Goal: Register for event/course

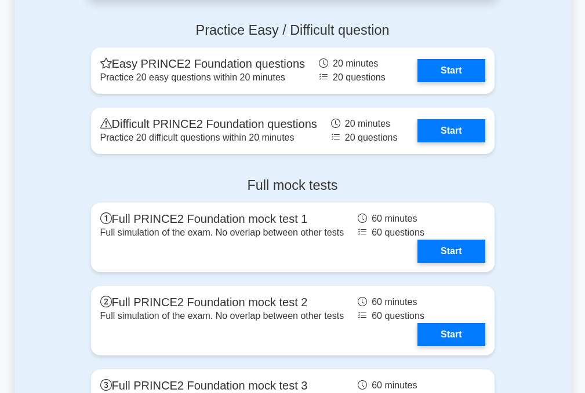
scroll to position [1688, 0]
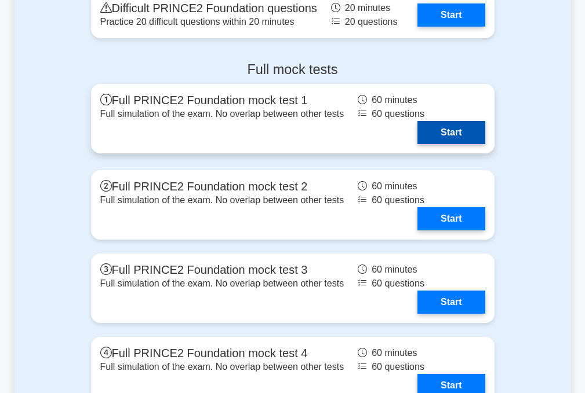
click at [469, 121] on link "Start" at bounding box center [450, 132] width 67 height 23
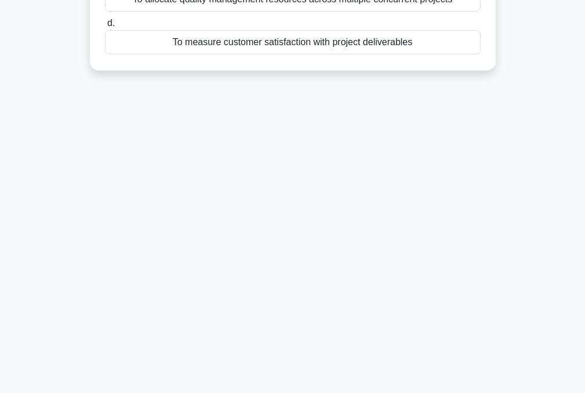
scroll to position [58, 0]
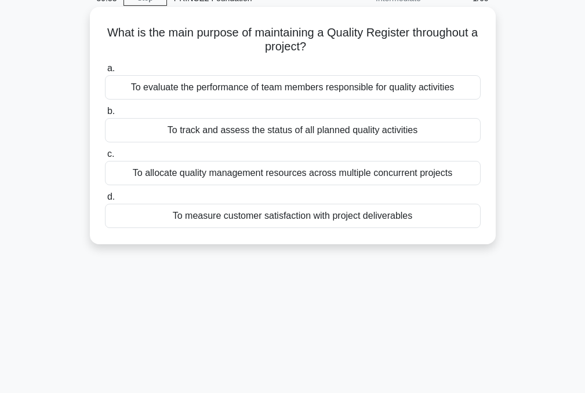
click at [240, 89] on div "To evaluate the performance of team members responsible for quality activities" at bounding box center [293, 87] width 376 height 24
click at [105, 72] on input "a. To evaluate the performance of team members responsible for quality activiti…" at bounding box center [105, 69] width 0 height 8
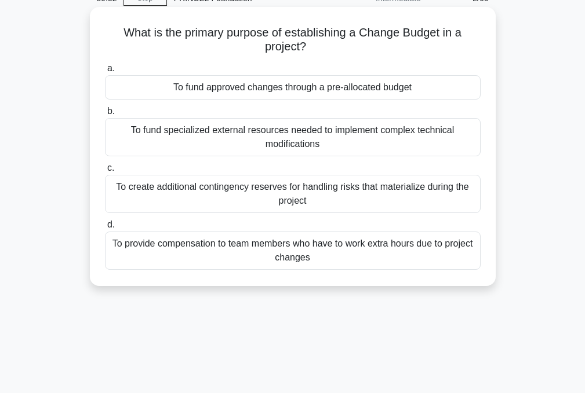
scroll to position [0, 0]
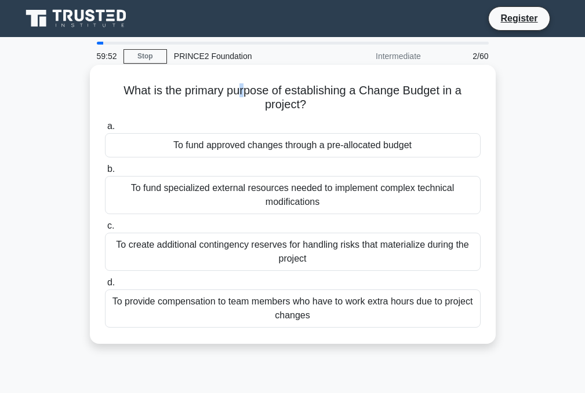
click at [243, 91] on h5 "What is the primary purpose of establishing a Change Budget in a project? .spin…" at bounding box center [293, 97] width 378 height 29
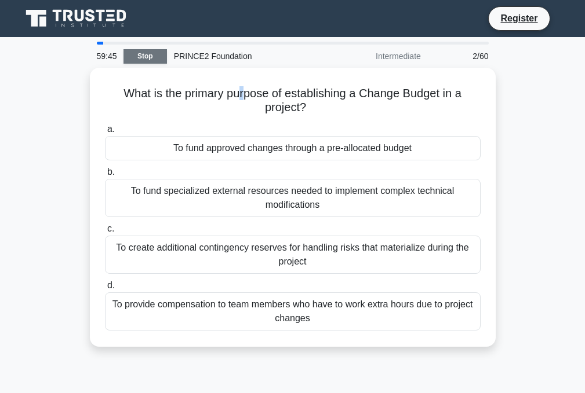
click at [159, 59] on link "Stop" at bounding box center [144, 56] width 43 height 14
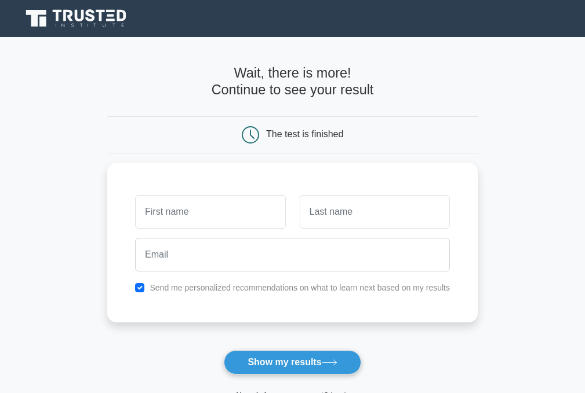
drag, startPoint x: 0, startPoint y: 0, endPoint x: 87, endPoint y: 78, distance: 116.6
click at [87, 78] on main "Wait, there is more! Continue to see your result The test is finished and the" at bounding box center [292, 245] width 585 height 416
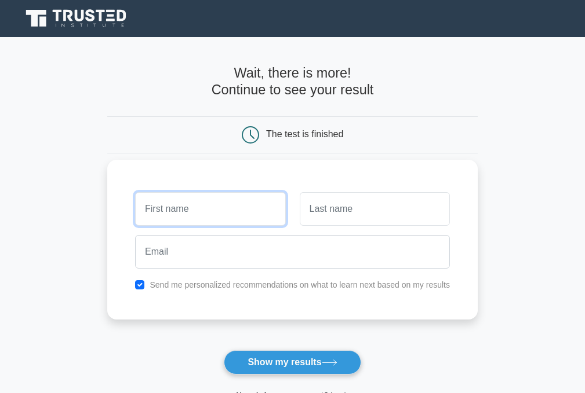
click at [148, 199] on input "text" at bounding box center [210, 209] width 150 height 34
type input "jacob"
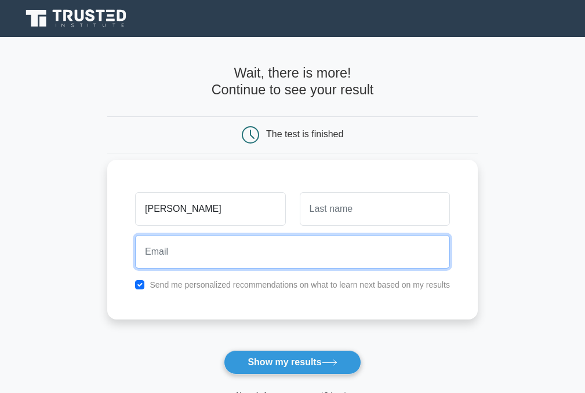
click at [188, 249] on input "email" at bounding box center [292, 252] width 315 height 34
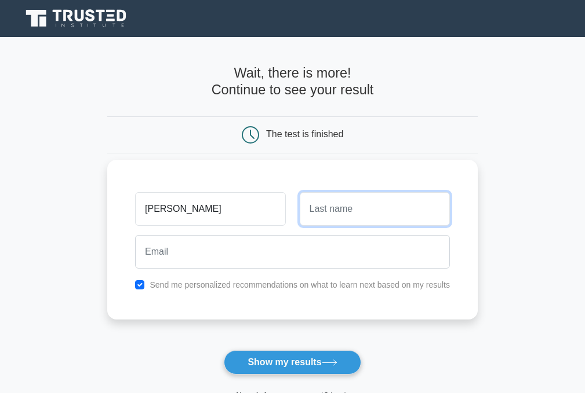
click at [333, 209] on input "text" at bounding box center [375, 209] width 150 height 34
type input "nkilijiwa"
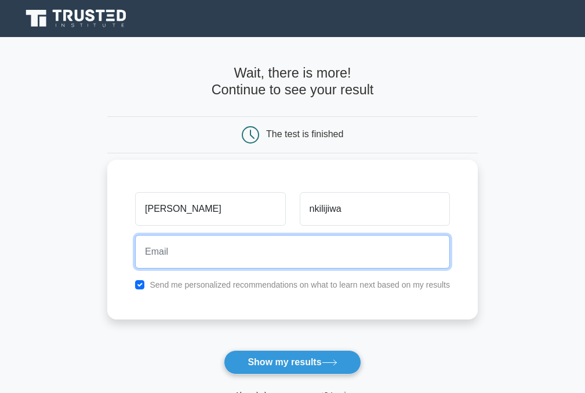
click at [174, 258] on input "email" at bounding box center [292, 252] width 315 height 34
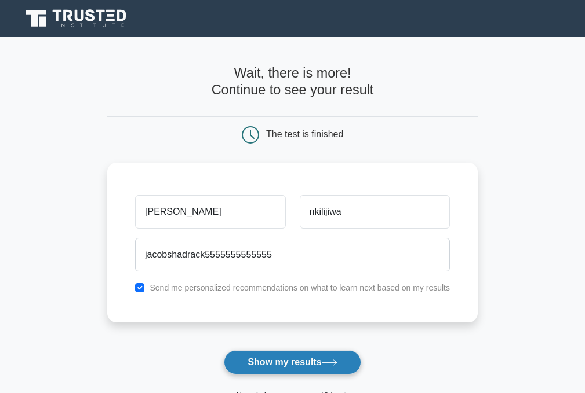
click at [315, 367] on button "Show my results" at bounding box center [292, 363] width 137 height 24
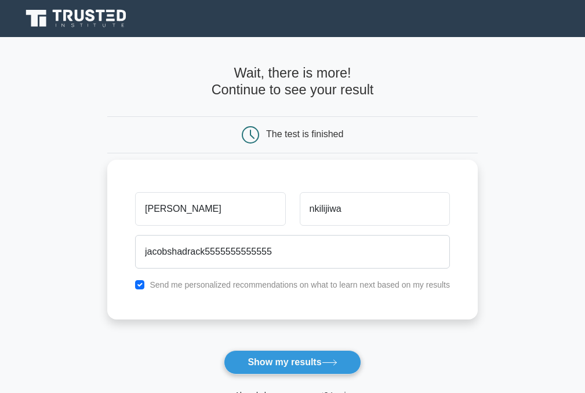
click at [330, 293] on div "jacob nkilijiwa jacobshadrack5555555555555 Send me personalized recommendations…" at bounding box center [292, 240] width 370 height 160
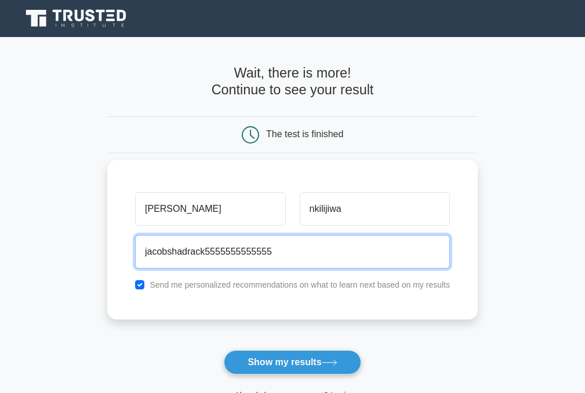
click at [276, 256] on input "jacobshadrack5555555555555" at bounding box center [292, 252] width 315 height 34
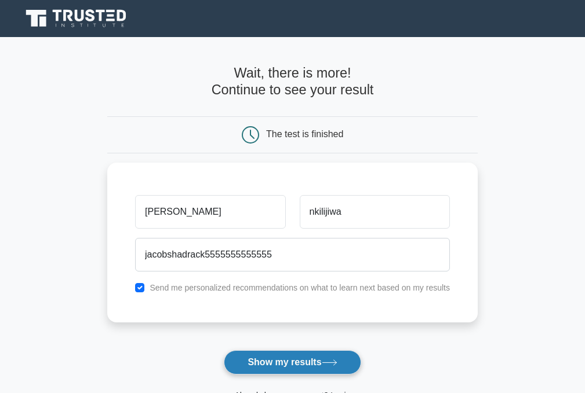
click at [304, 375] on button "Show my results" at bounding box center [292, 363] width 137 height 24
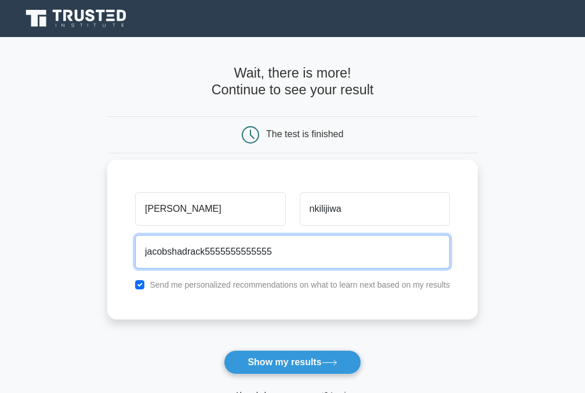
click at [278, 249] on input "jacobshadrack5555555555555" at bounding box center [292, 252] width 315 height 34
click at [267, 249] on input "jacobshadrack5555555555555" at bounding box center [292, 252] width 315 height 34
type input "a"
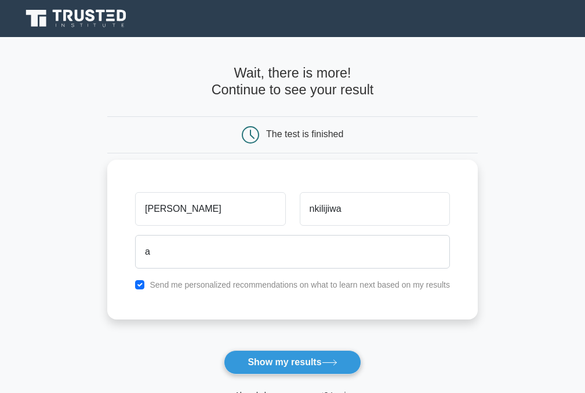
click at [261, 287] on label "Send me personalized recommendations on what to learn next based on my results" at bounding box center [300, 284] width 300 height 9
click at [266, 280] on label "Send me personalized recommendations on what to learn next based on my results" at bounding box center [300, 284] width 300 height 9
click at [144, 287] on input "checkbox" at bounding box center [139, 284] width 9 height 9
click at [144, 286] on input "checkbox" at bounding box center [139, 284] width 9 height 9
checkbox input "true"
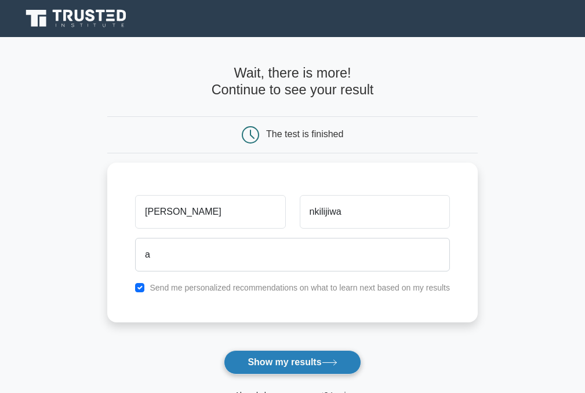
click at [282, 365] on button "Show my results" at bounding box center [292, 363] width 137 height 24
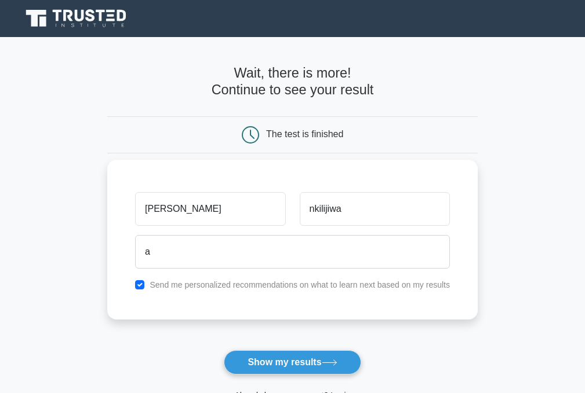
click at [279, 289] on label "Send me personalized recommendations on what to learn next based on my results" at bounding box center [300, 284] width 300 height 9
click at [265, 127] on div "The test is finished" at bounding box center [292, 134] width 247 height 17
click at [259, 127] on icon at bounding box center [250, 134] width 17 height 17
click at [251, 130] on icon at bounding box center [250, 134] width 17 height 17
